Goal: Task Accomplishment & Management: Use online tool/utility

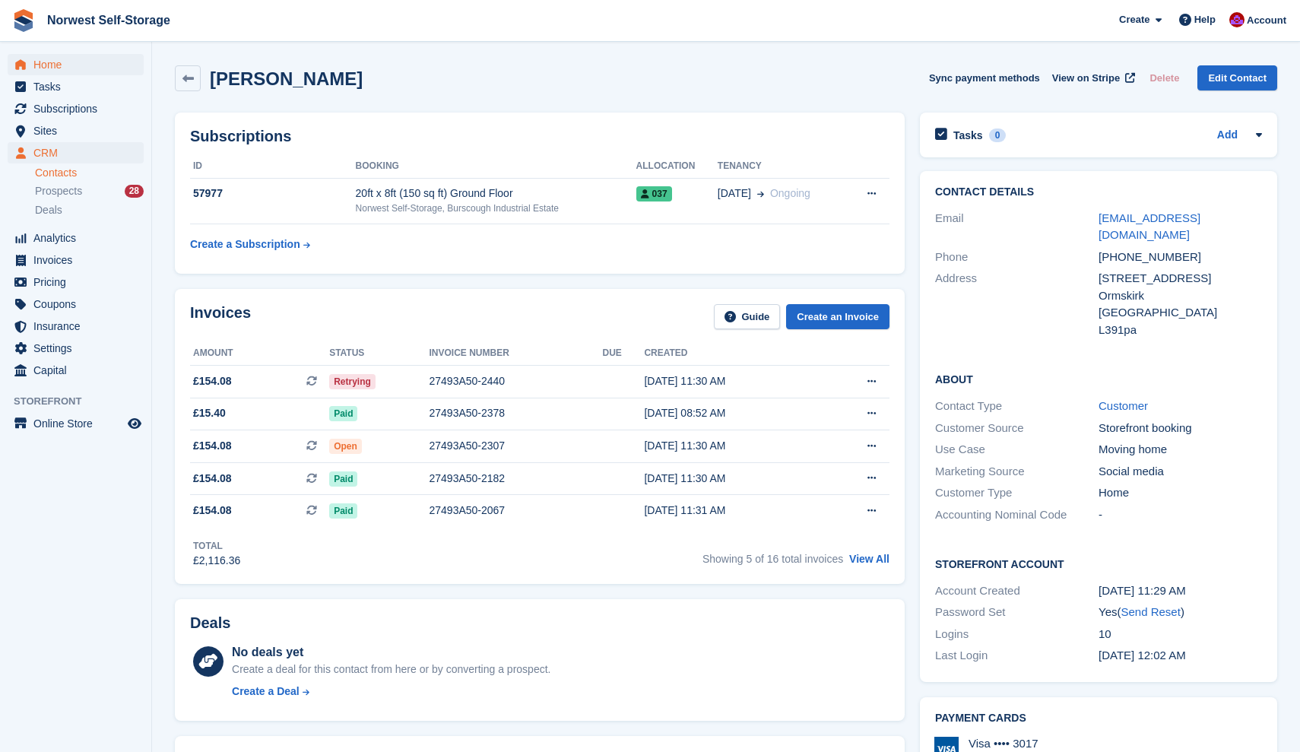
click at [52, 62] on span "Home" at bounding box center [78, 64] width 91 height 21
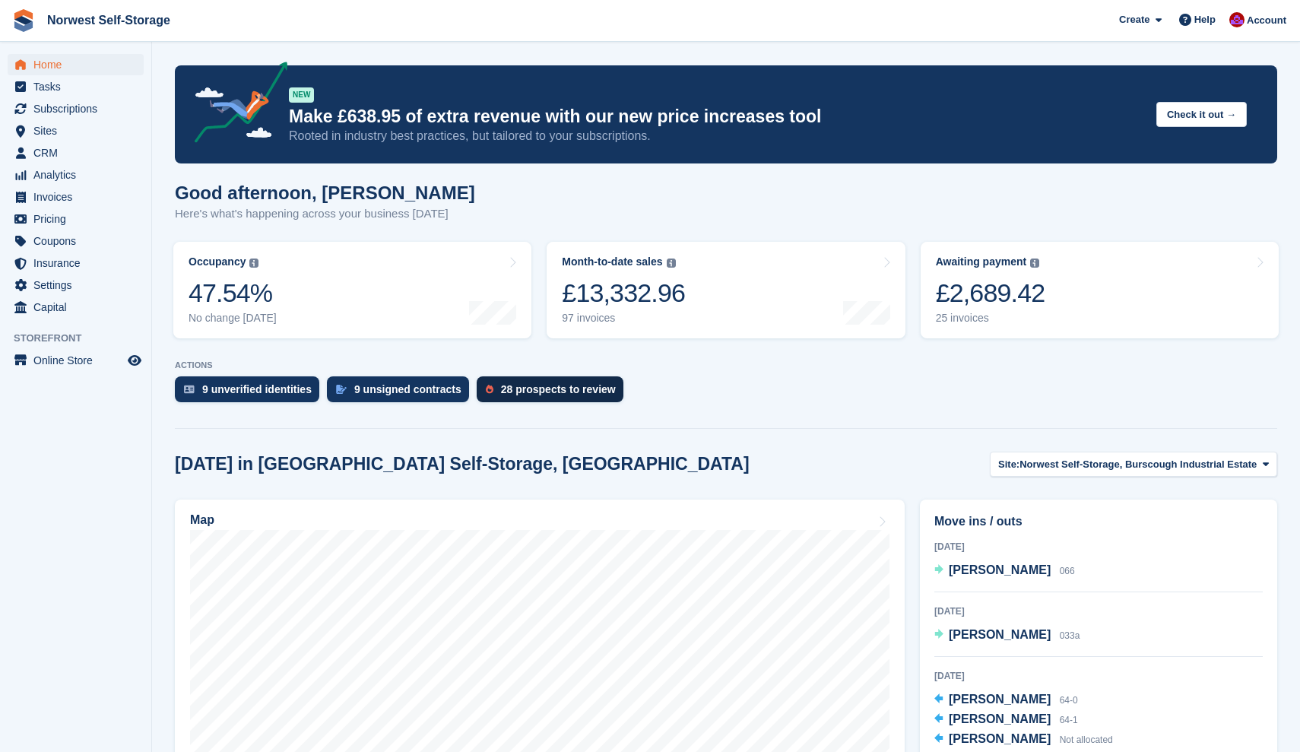
click at [522, 391] on div "28 prospects to review" at bounding box center [558, 389] width 115 height 12
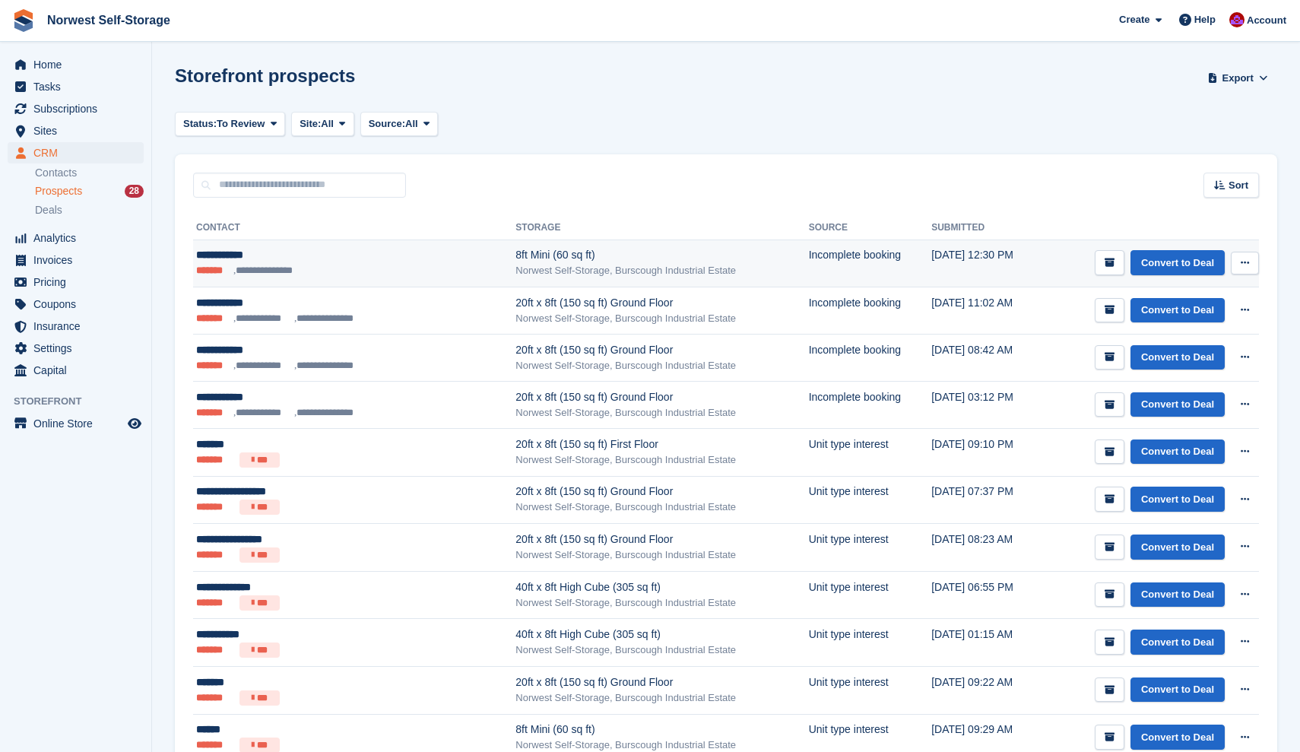
click at [1242, 261] on icon at bounding box center [1244, 263] width 8 height 10
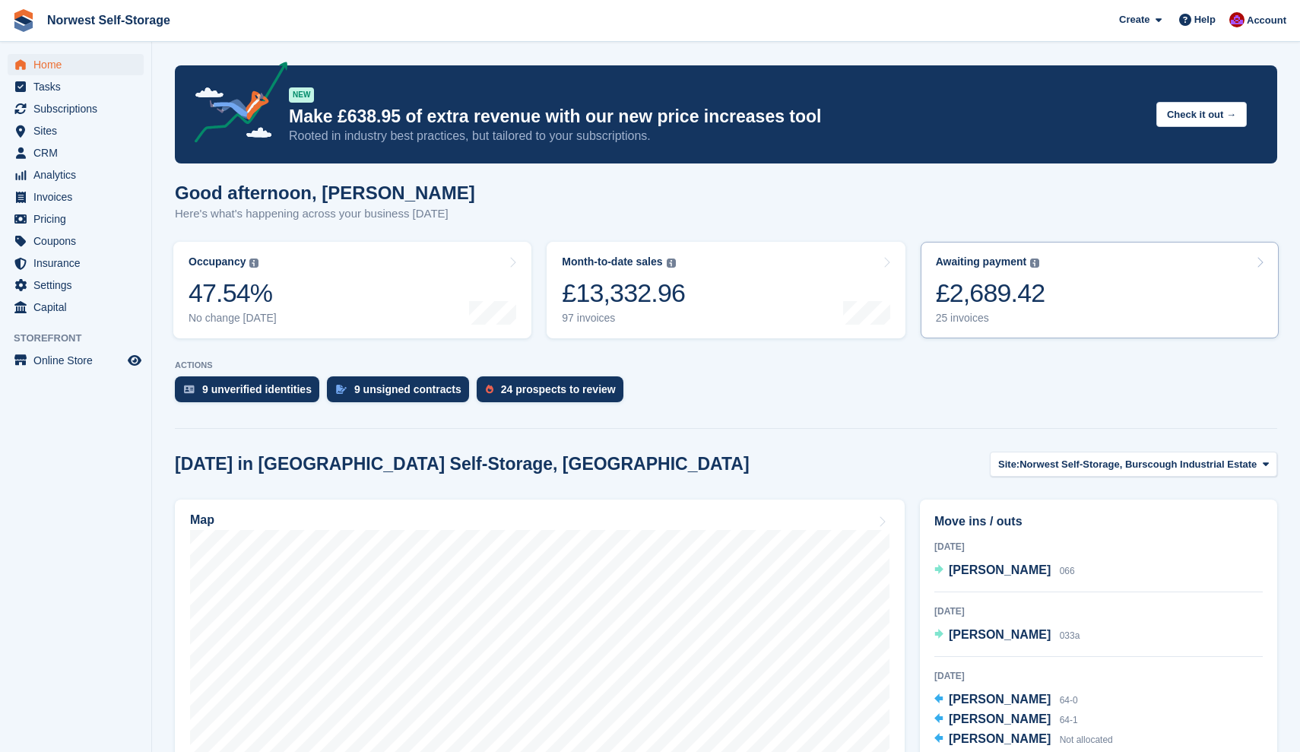
click at [1123, 282] on link "Awaiting payment The total outstanding balance on all open invoices. £2,689.42 …" at bounding box center [1099, 290] width 358 height 97
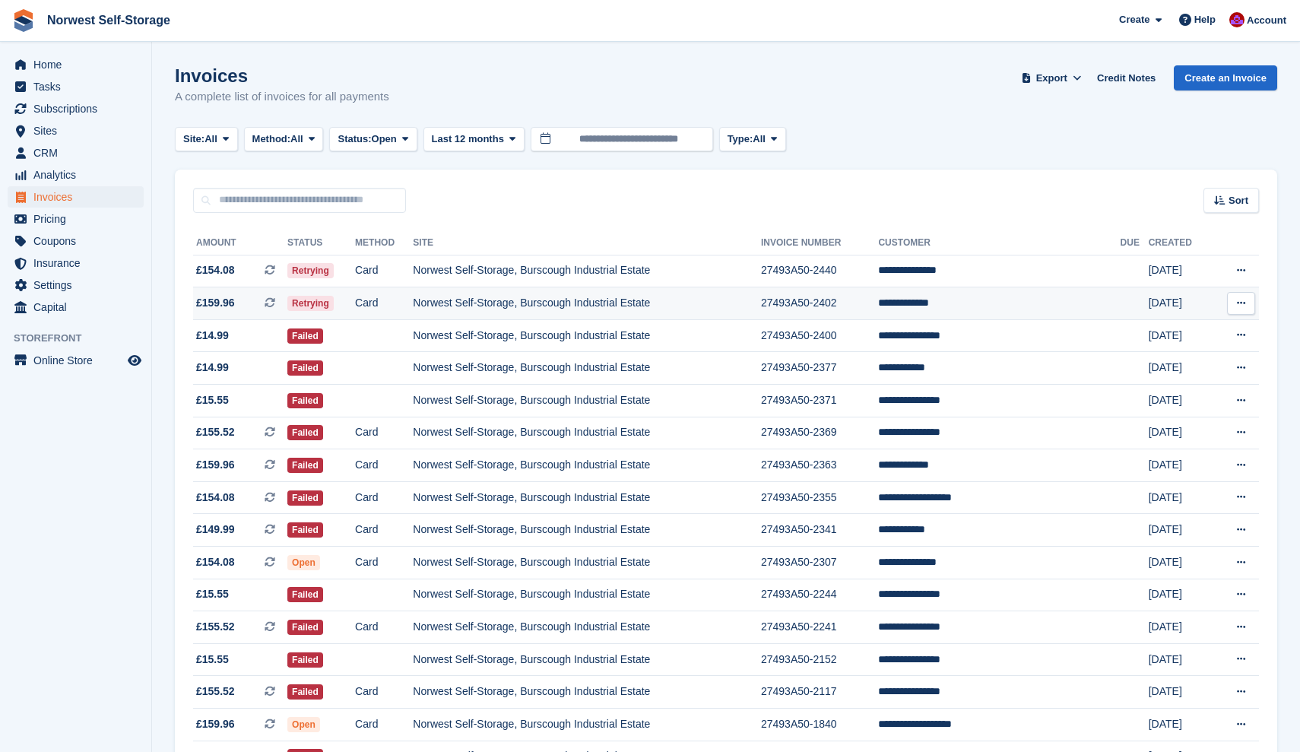
click at [52, 59] on span "Home" at bounding box center [78, 64] width 91 height 21
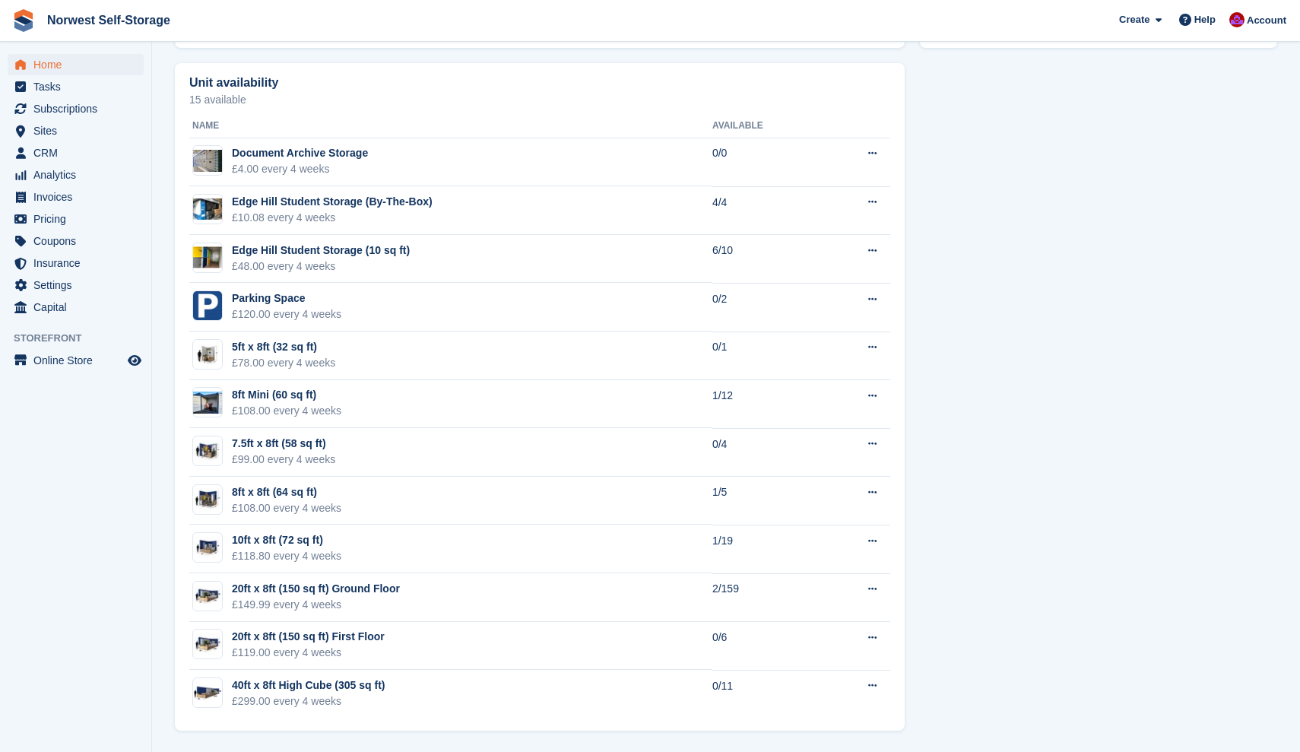
scroll to position [848, 0]
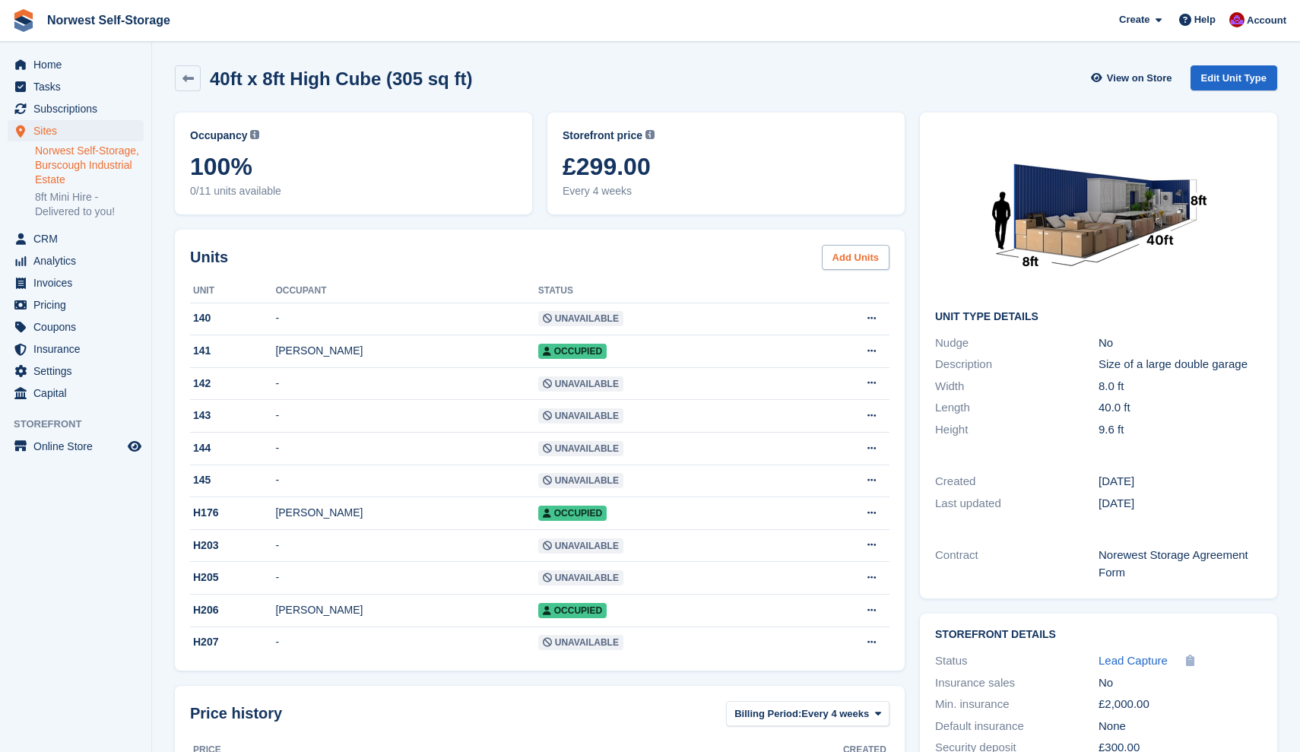
click at [857, 259] on link "Add Units" at bounding box center [856, 257] width 68 height 25
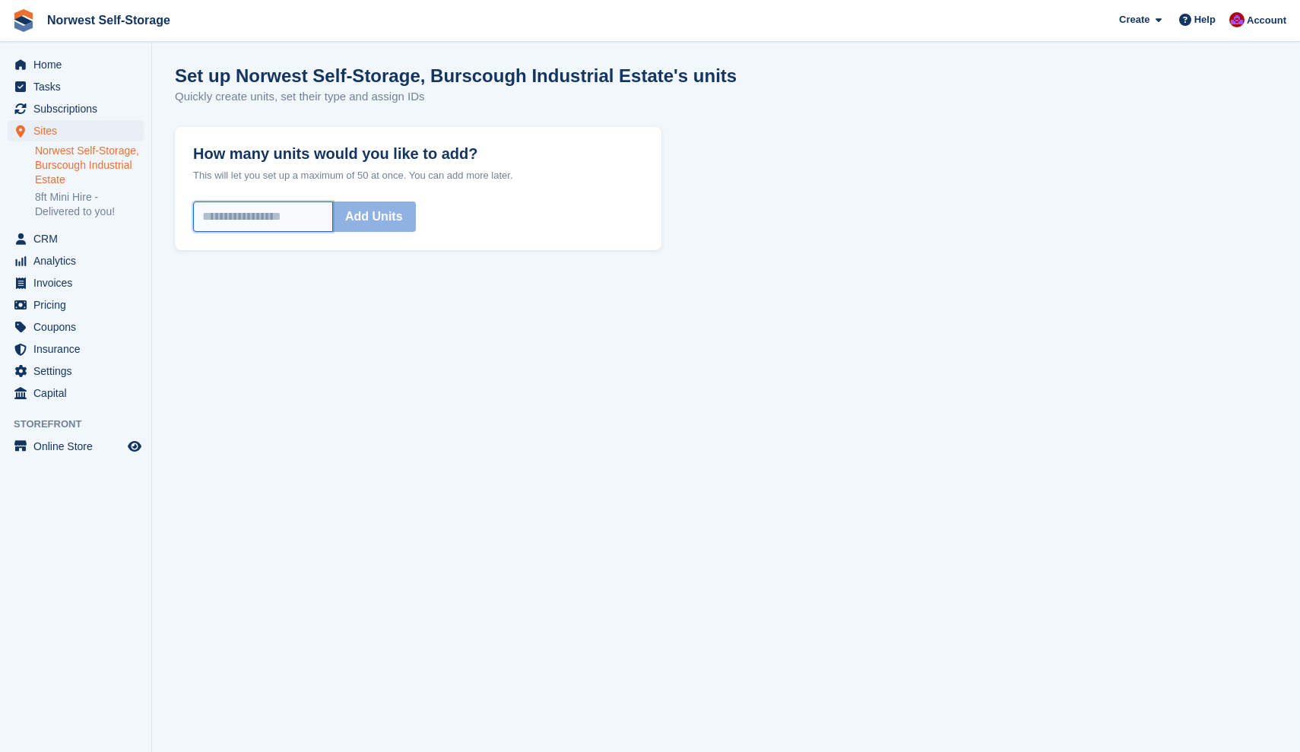
click at [284, 217] on input "How many units would you like to add?" at bounding box center [263, 216] width 140 height 30
type input "*"
click at [408, 213] on button "Add Units" at bounding box center [374, 216] width 84 height 30
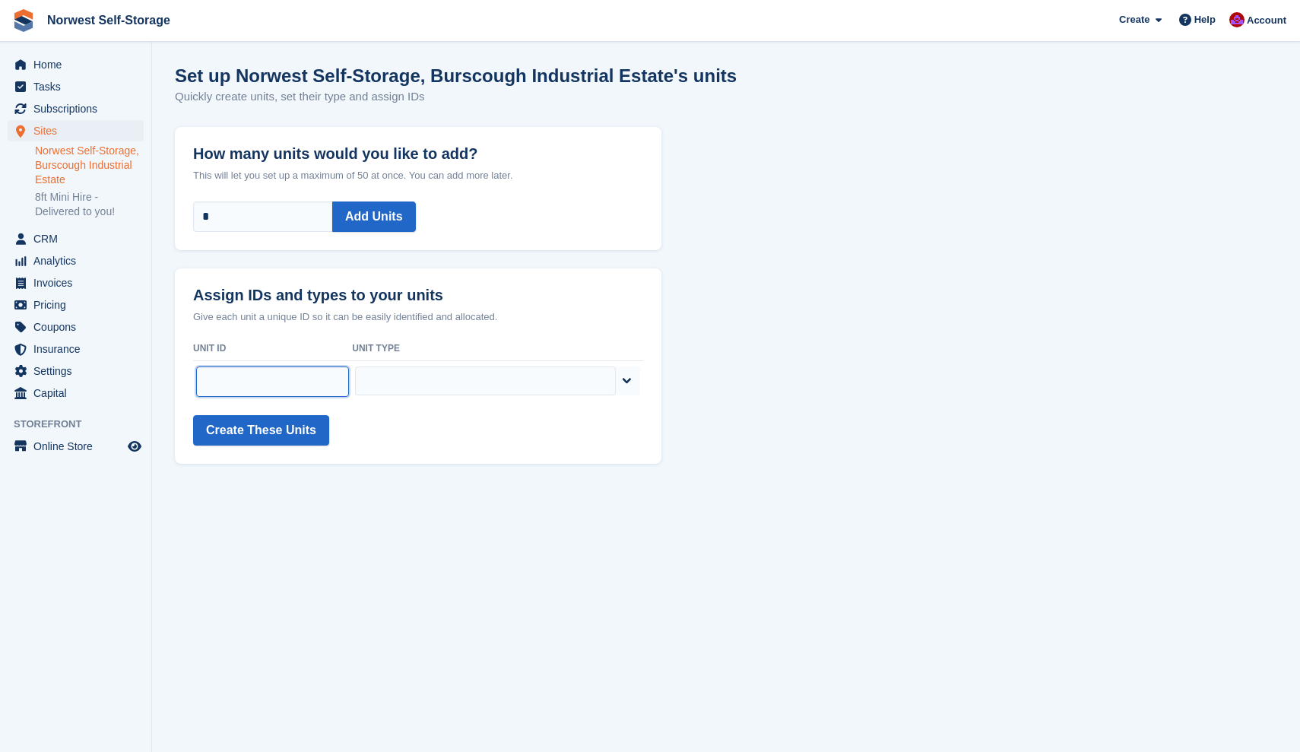
click at [268, 377] on input "text" at bounding box center [273, 381] width 154 height 30
type input "****"
select select "****"
click at [251, 426] on button "Create These Units" at bounding box center [261, 430] width 136 height 30
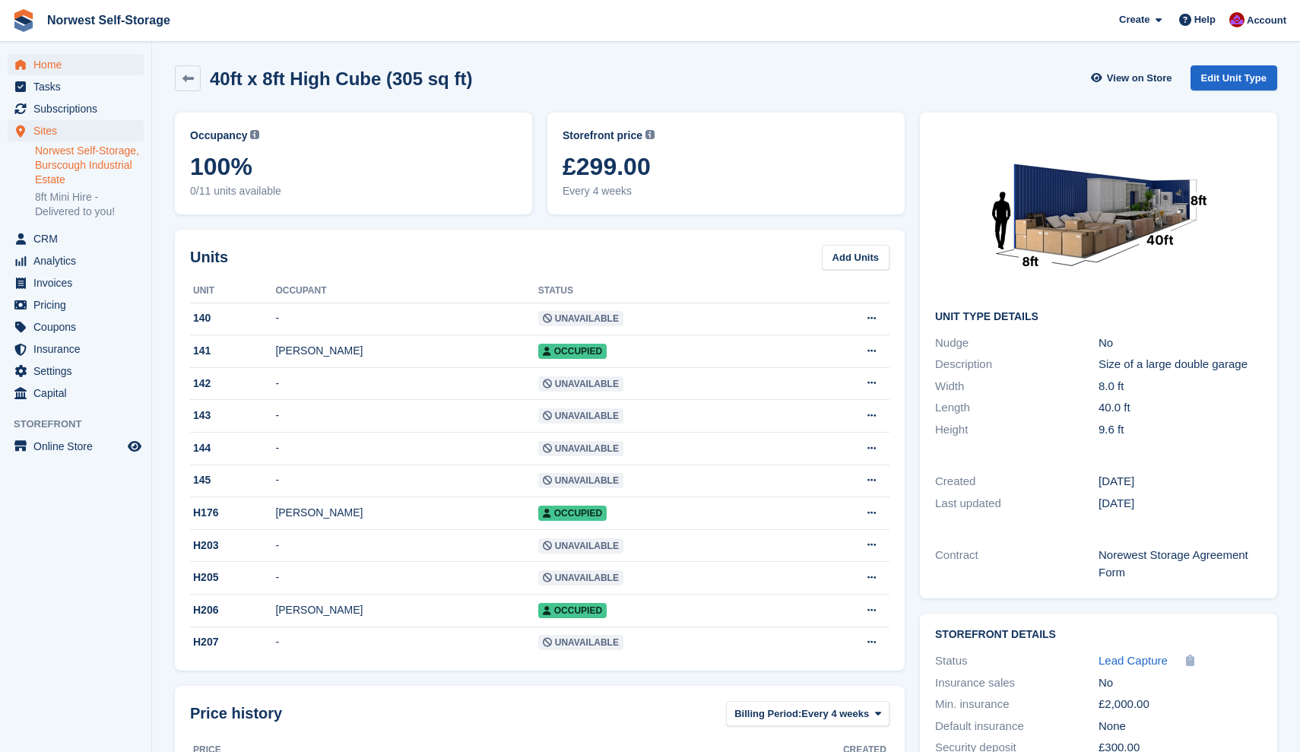
click at [48, 63] on span "Home" at bounding box center [78, 64] width 91 height 21
